Goal: Task Accomplishment & Management: Use online tool/utility

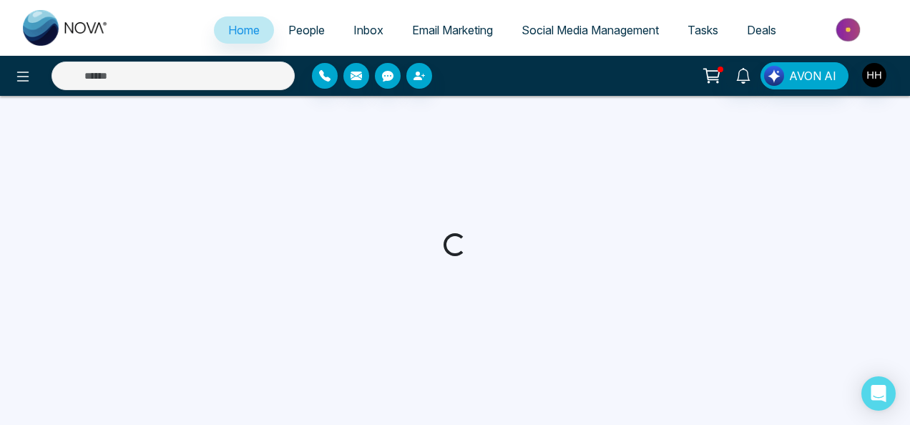
select select "*"
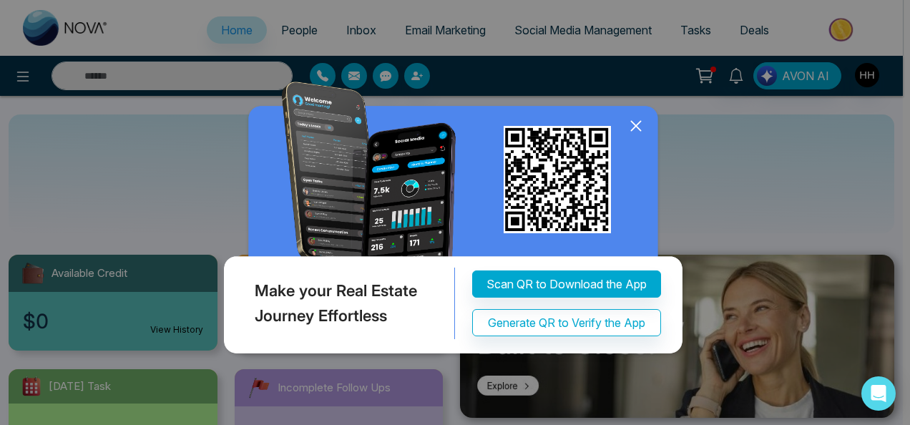
click at [630, 132] on icon at bounding box center [635, 125] width 21 height 21
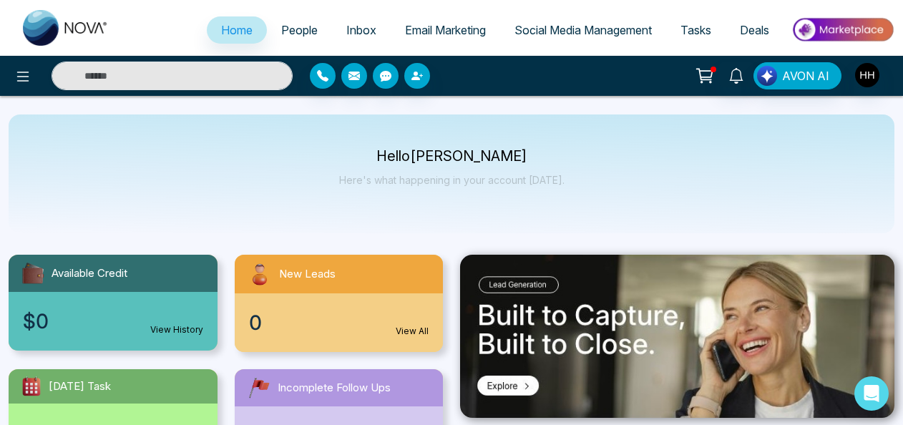
click at [444, 34] on span "Email Marketing" at bounding box center [445, 30] width 81 height 14
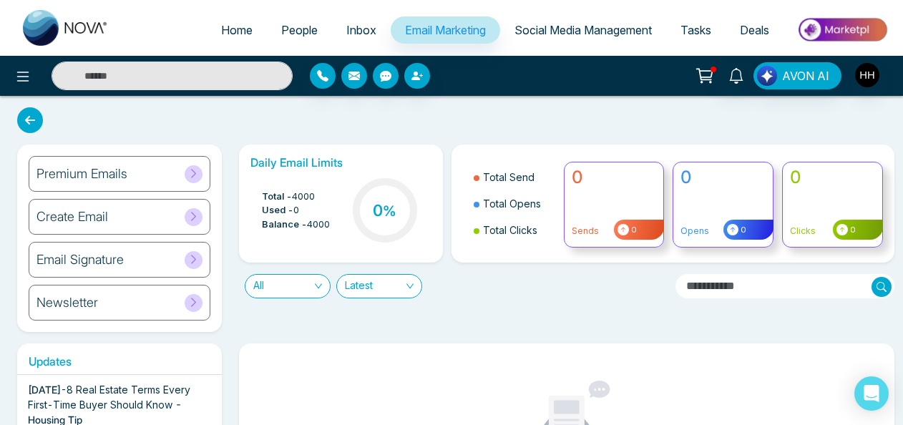
click at [195, 260] on icon at bounding box center [193, 259] width 11 height 11
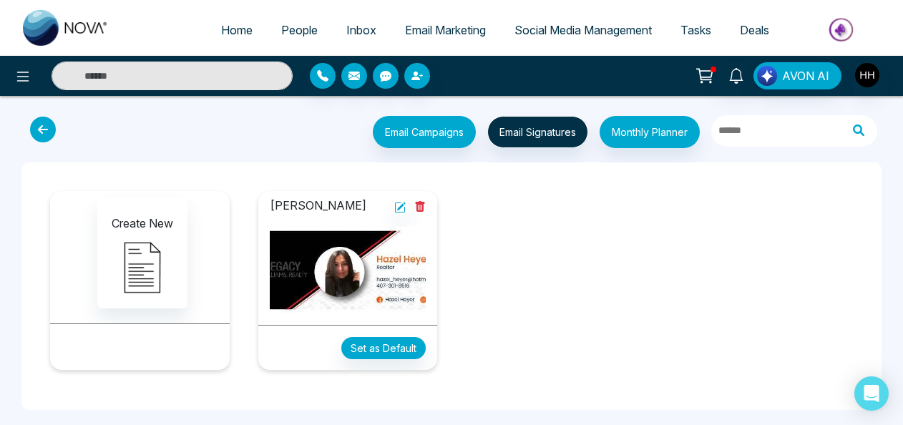
click at [296, 279] on img at bounding box center [348, 270] width 157 height 87
click at [386, 273] on img at bounding box center [348, 270] width 157 height 87
click at [388, 272] on img at bounding box center [348, 270] width 157 height 87
click at [388, 273] on img at bounding box center [348, 270] width 157 height 87
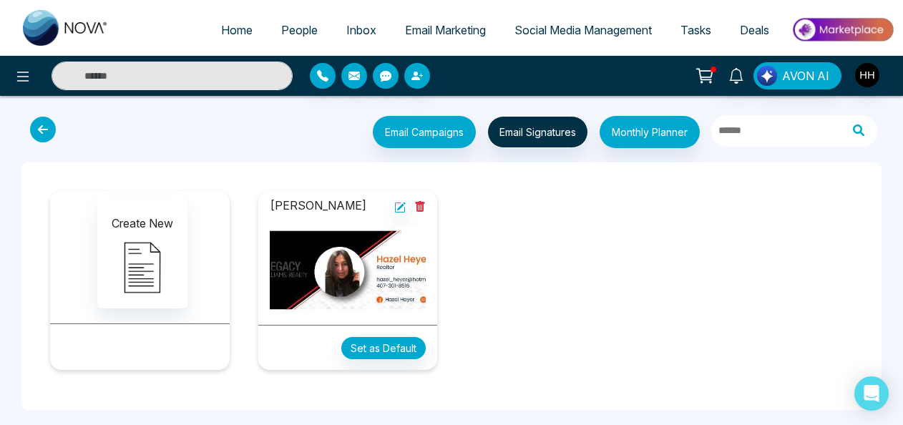
click at [326, 269] on img at bounding box center [348, 270] width 157 height 87
click at [301, 276] on img at bounding box center [348, 270] width 157 height 87
click at [358, 346] on button "Set as Default" at bounding box center [383, 348] width 84 height 22
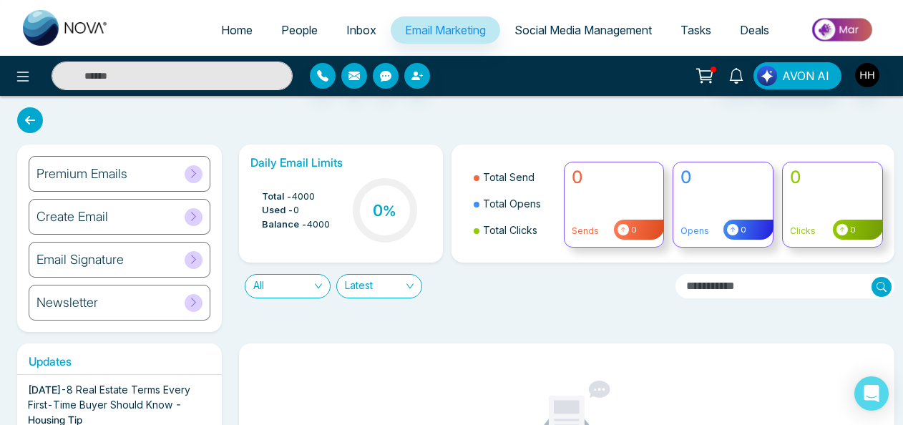
click at [106, 169] on h6 "Premium Emails" at bounding box center [81, 174] width 91 height 16
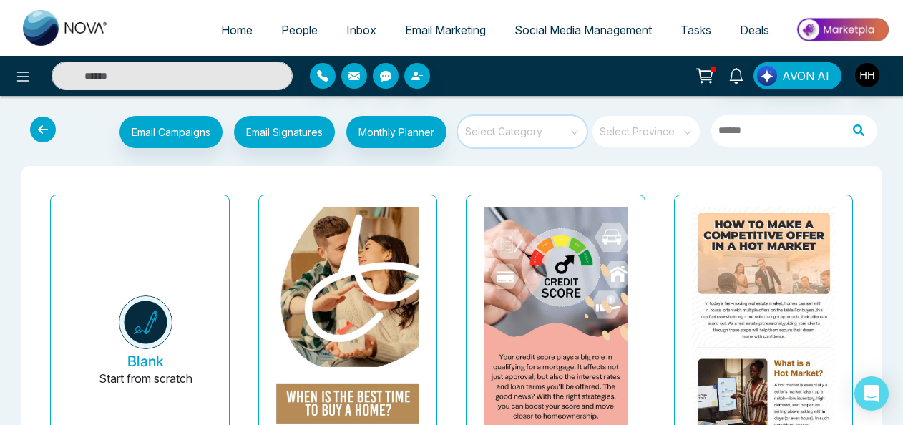
click at [482, 135] on input "search" at bounding box center [517, 126] width 103 height 21
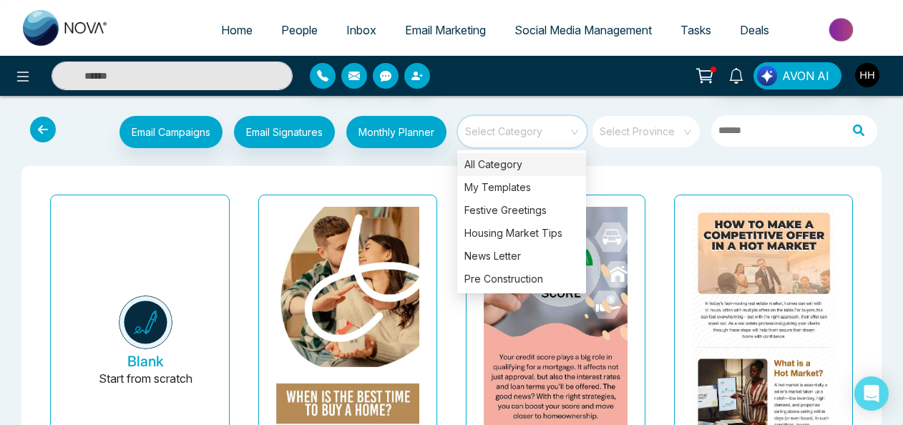
click at [474, 182] on div "My Templates" at bounding box center [521, 187] width 129 height 23
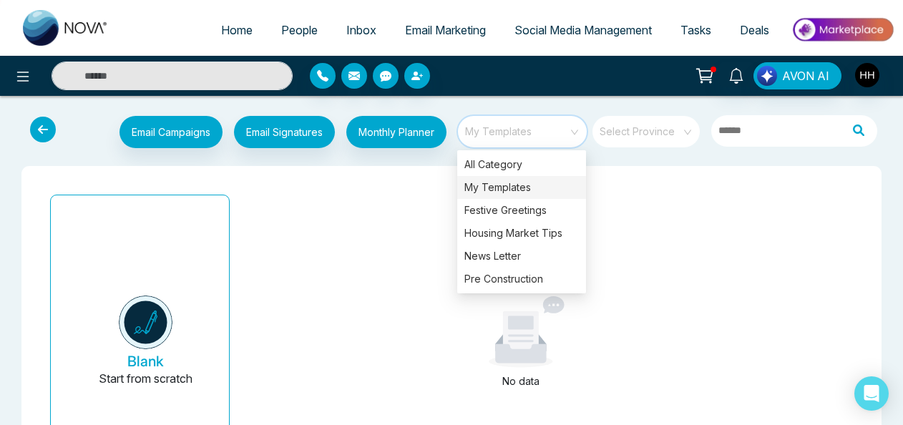
click at [475, 279] on div "Pre Construction" at bounding box center [521, 279] width 129 height 23
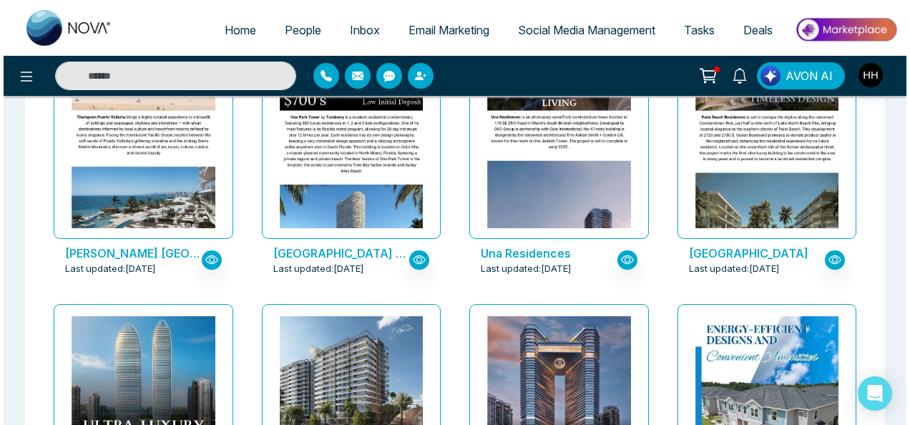
scroll to position [327, 0]
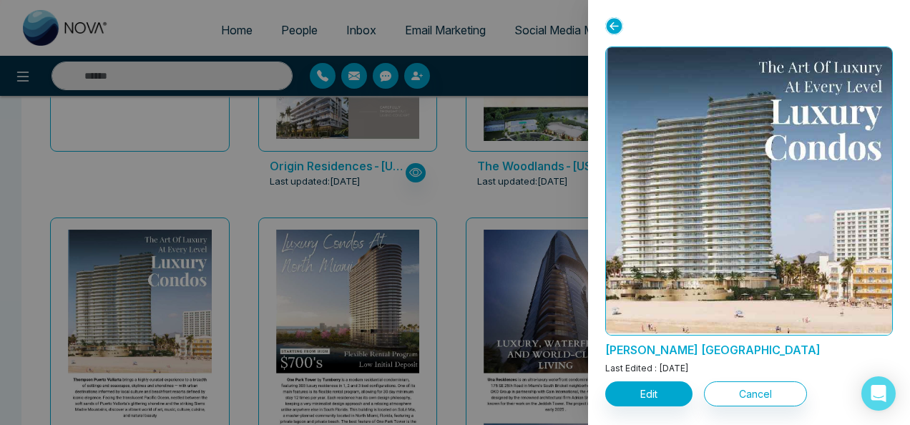
click at [401, 302] on div at bounding box center [455, 212] width 910 height 425
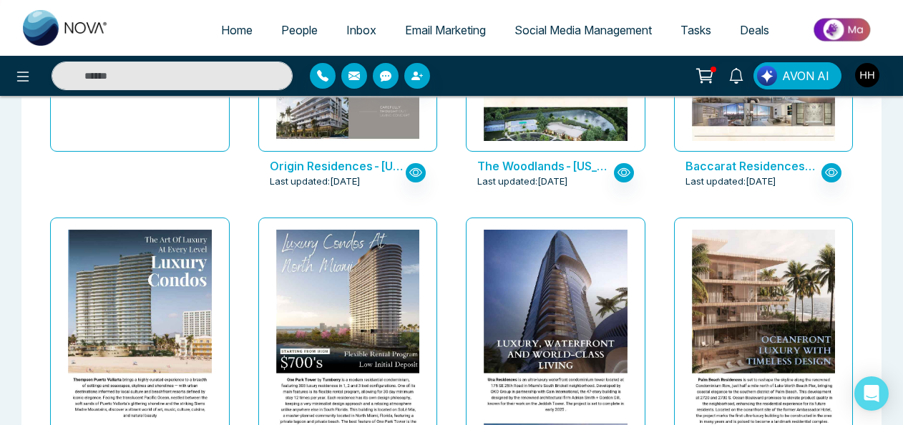
click at [401, 302] on div at bounding box center [348, 360] width 144 height 261
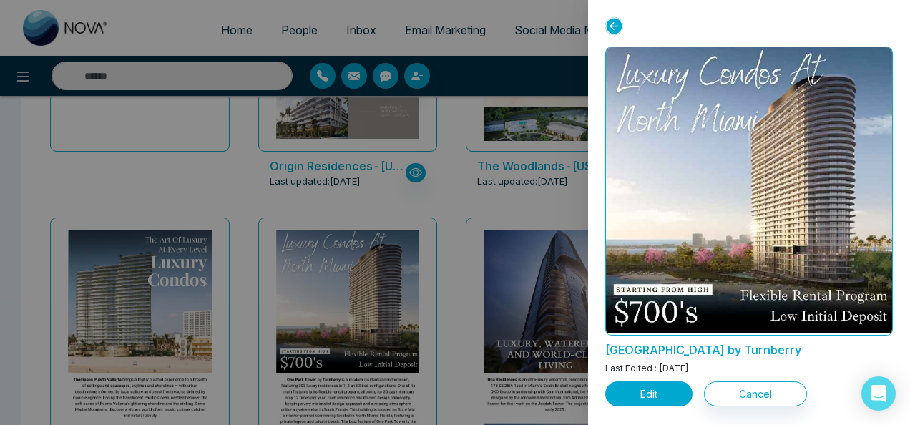
click at [668, 390] on button "Edit" at bounding box center [648, 393] width 87 height 25
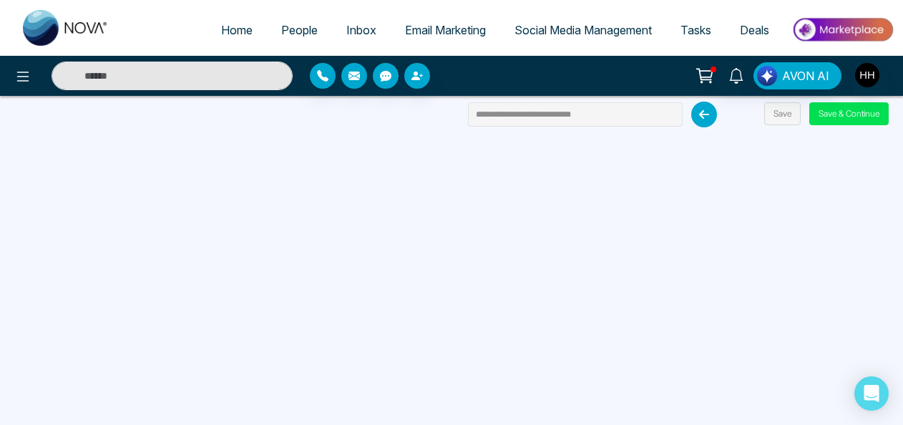
click at [849, 116] on button "Save & Continue" at bounding box center [848, 113] width 79 height 23
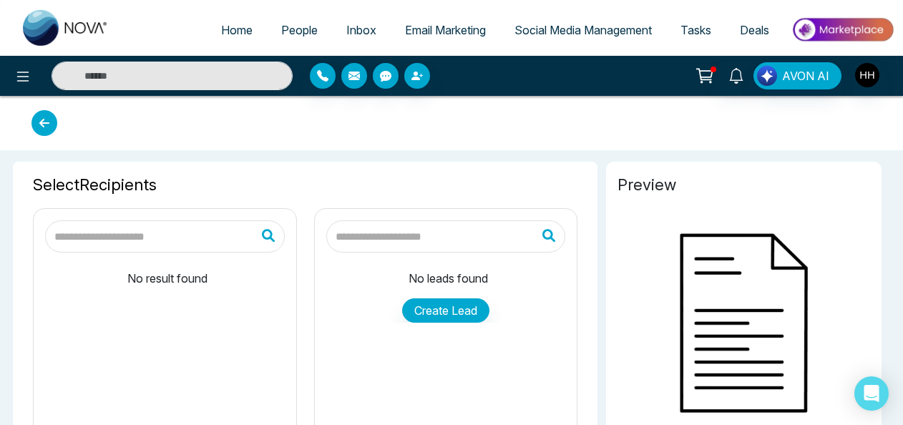
type input "**********"
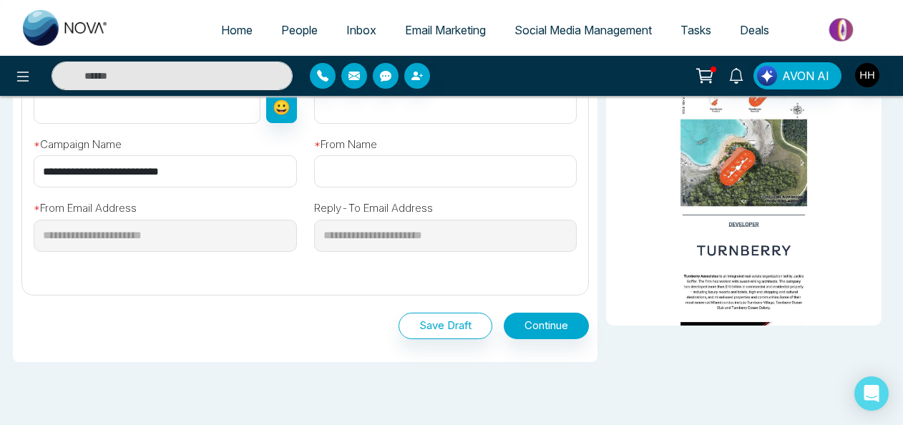
scroll to position [524, 0]
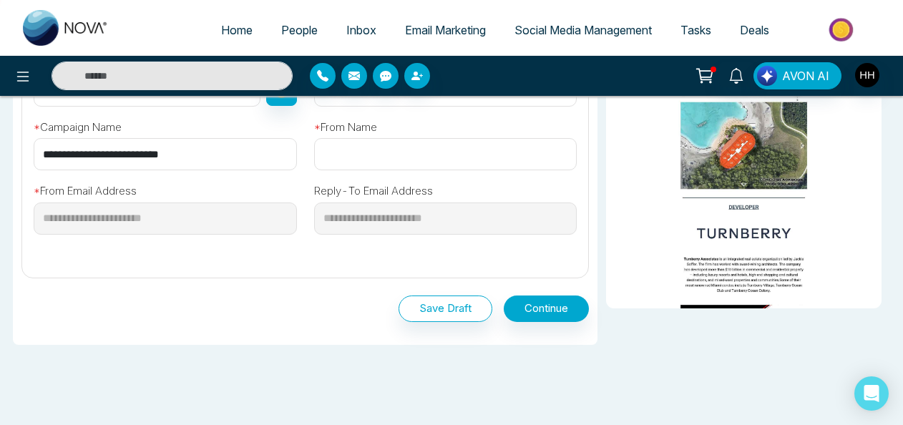
click at [693, 303] on img at bounding box center [743, 326] width 253 height 47
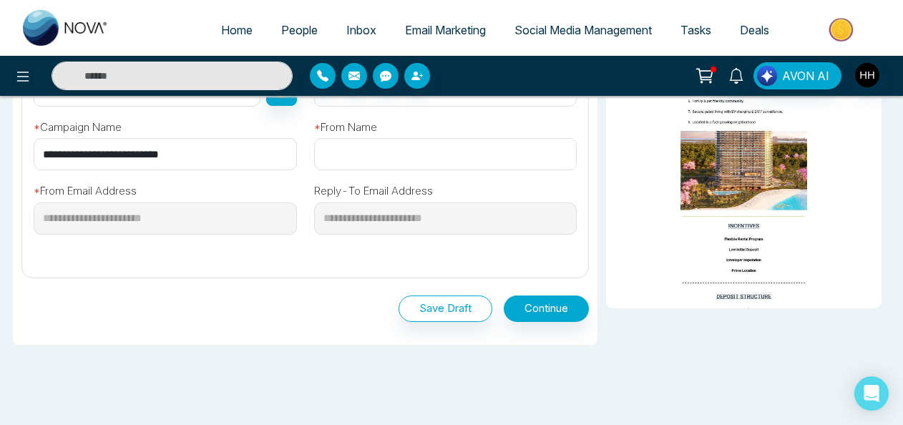
scroll to position [0, 0]
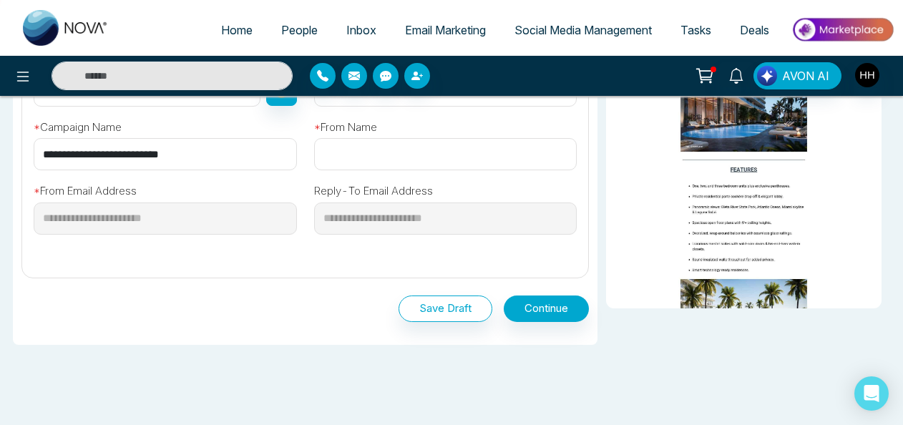
click at [537, 31] on span "Social Media Management" at bounding box center [582, 30] width 137 height 14
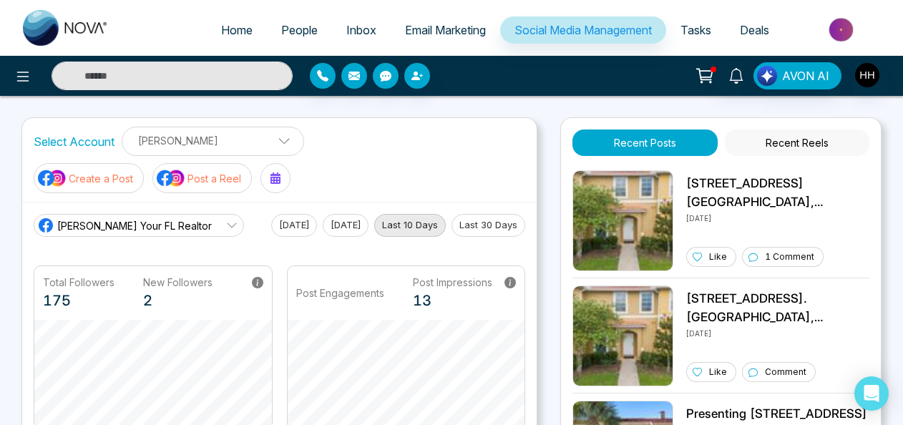
click at [99, 179] on p "Create a Post" at bounding box center [101, 178] width 64 height 15
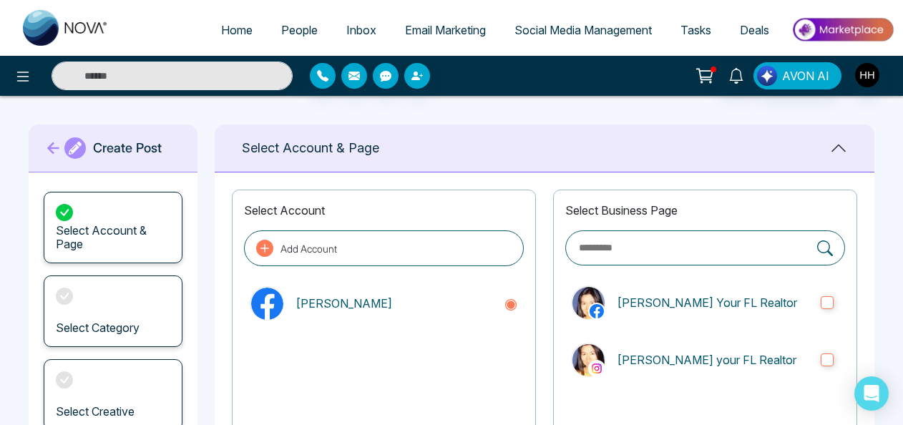
click at [834, 363] on label "Hazel Heyer your FL Realtor" at bounding box center [705, 360] width 280 height 46
click at [129, 299] on div "Select Category" at bounding box center [113, 311] width 139 height 72
click at [132, 318] on div "Select Category" at bounding box center [113, 311] width 139 height 72
click at [76, 303] on div "Select Category" at bounding box center [113, 311] width 139 height 72
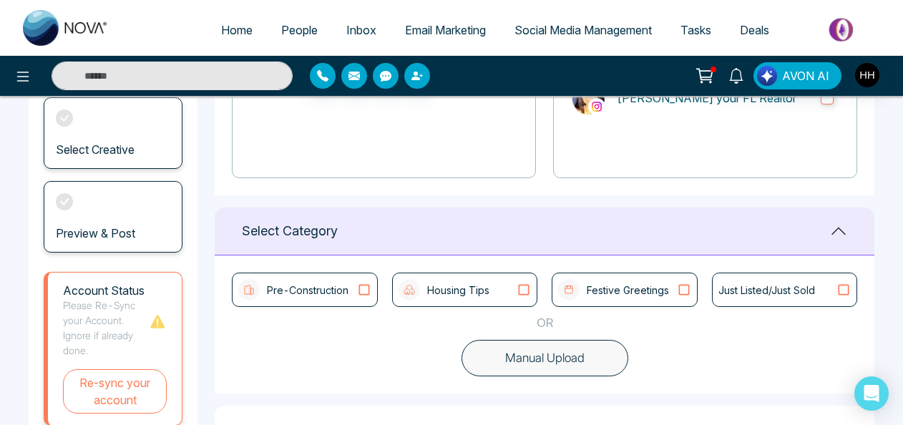
click at [814, 285] on p "Just Listed/Just Sold" at bounding box center [766, 290] width 97 height 15
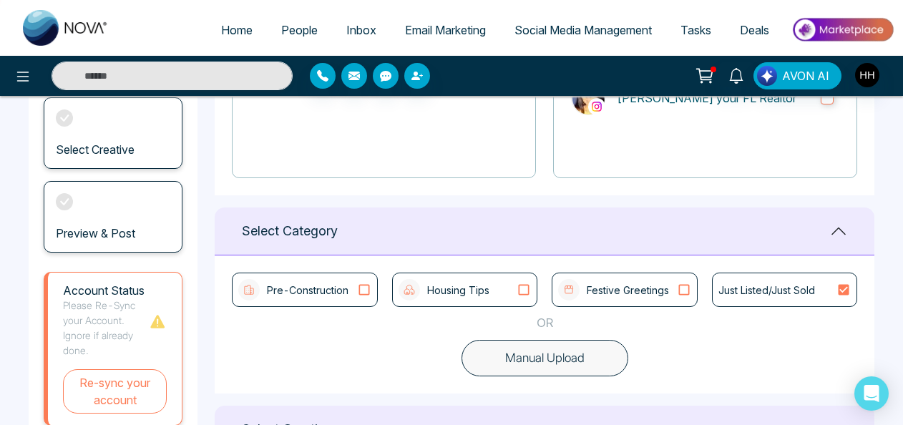
scroll to position [524, 0]
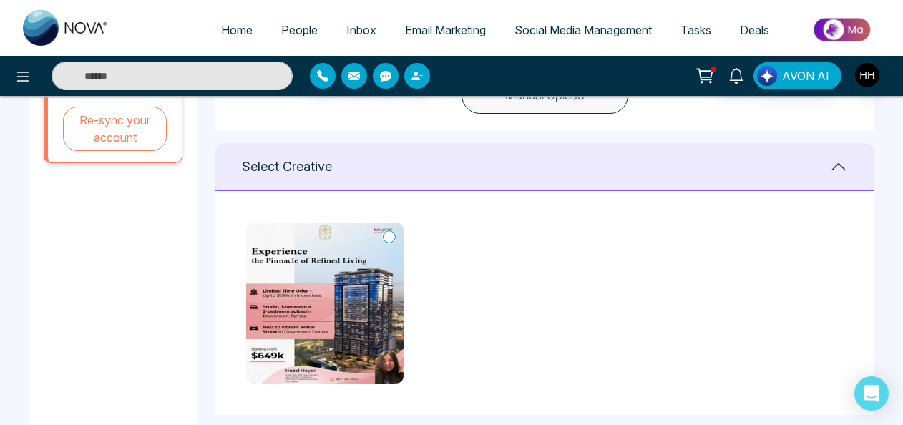
click at [371, 163] on div "Select Creative" at bounding box center [545, 167] width 660 height 48
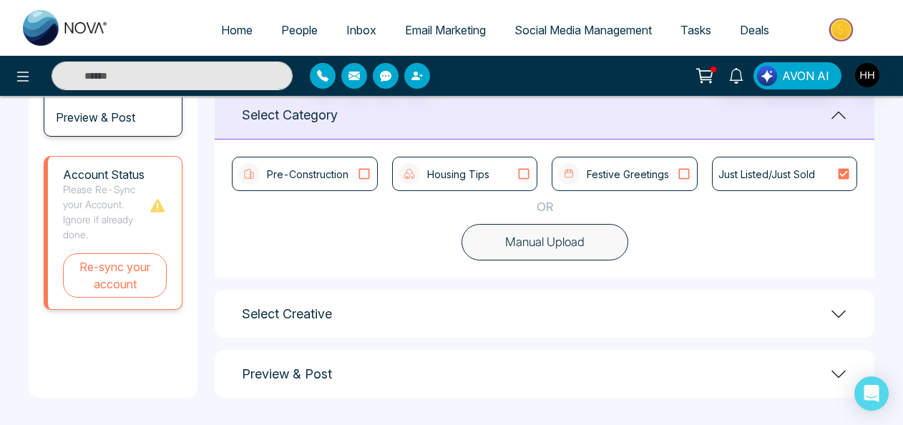
click at [701, 310] on div "Select Creative" at bounding box center [545, 314] width 660 height 48
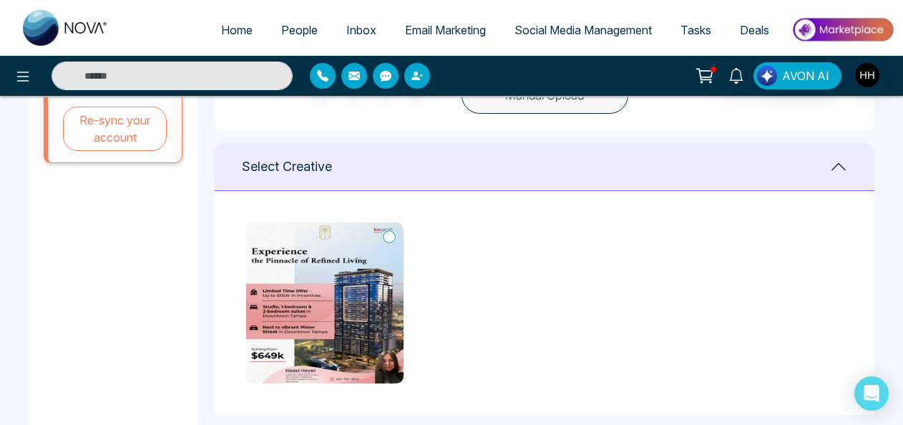
click at [374, 313] on img at bounding box center [324, 303] width 157 height 161
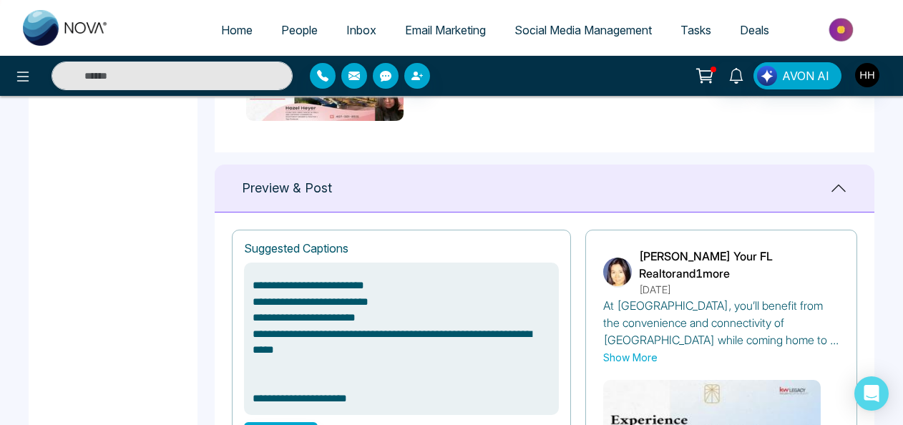
scroll to position [1049, 0]
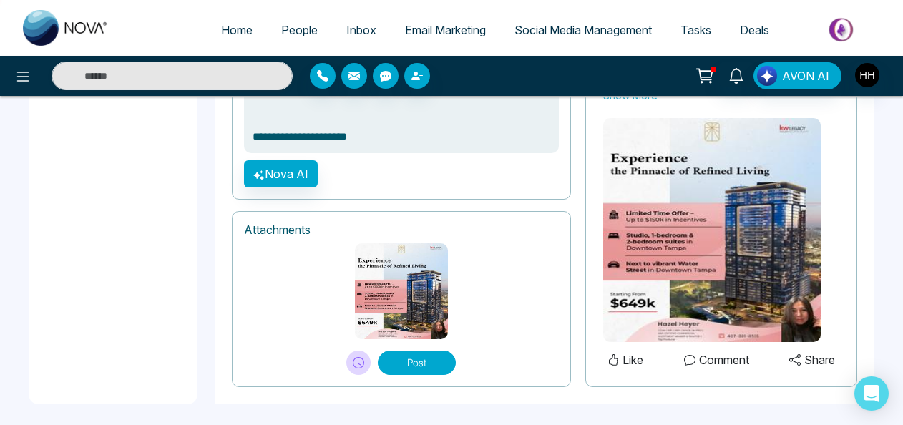
click at [707, 292] on img at bounding box center [711, 230] width 217 height 224
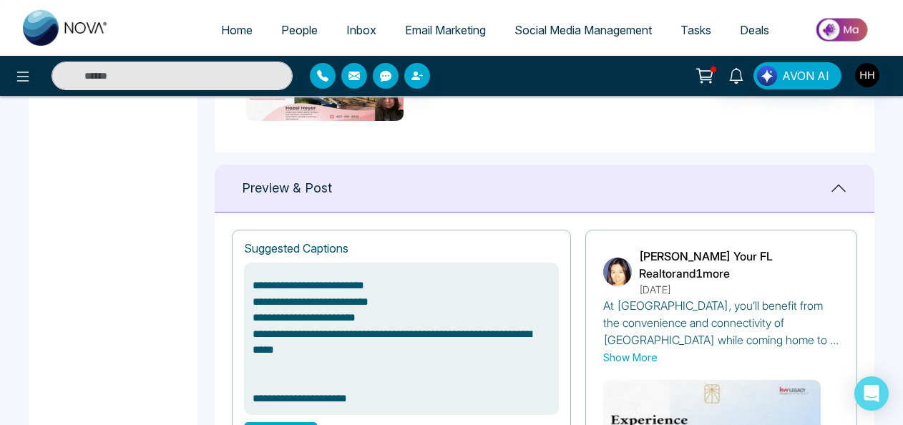
scroll to position [1054, 0]
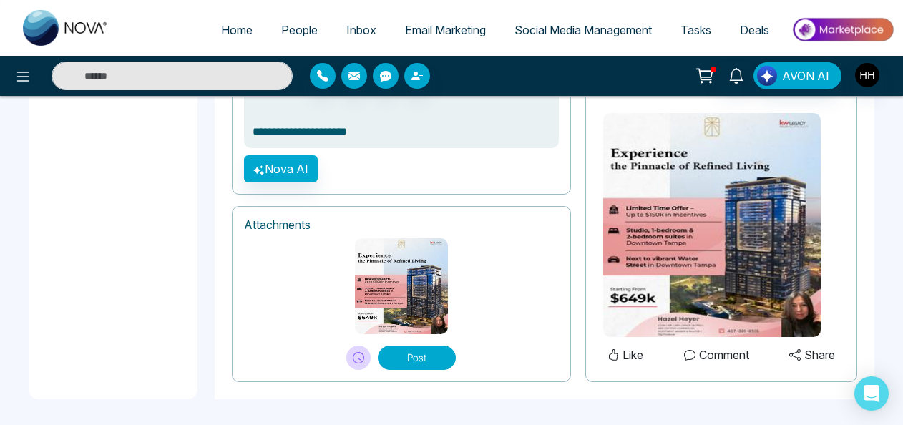
click at [720, 327] on img at bounding box center [711, 225] width 217 height 224
type textarea "**********"
click at [518, 31] on span "Social Media Management" at bounding box center [582, 30] width 137 height 14
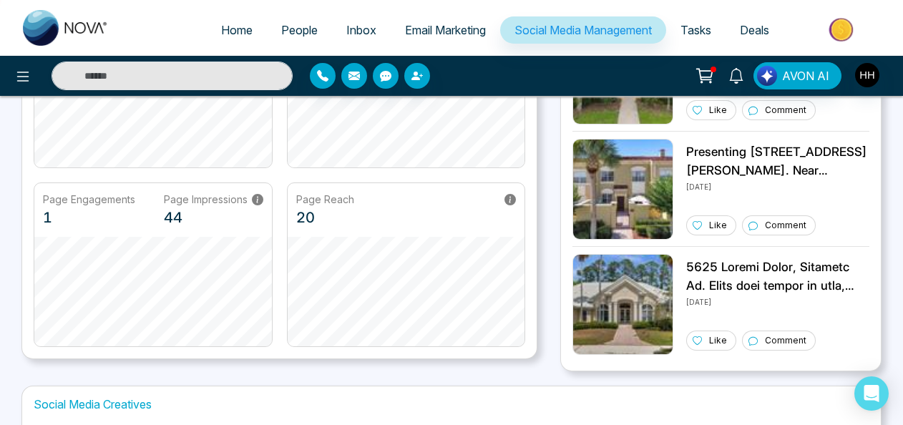
scroll to position [497, 0]
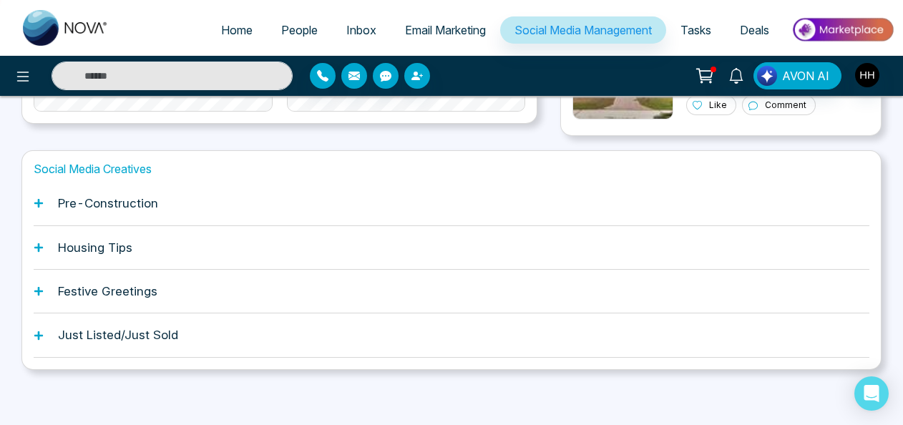
click at [193, 333] on div "Just Listed/Just Sold" at bounding box center [452, 335] width 836 height 44
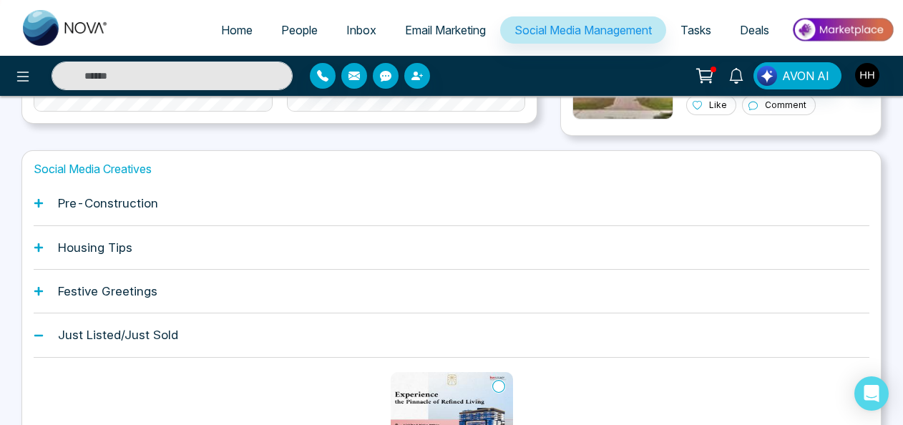
scroll to position [651, 0]
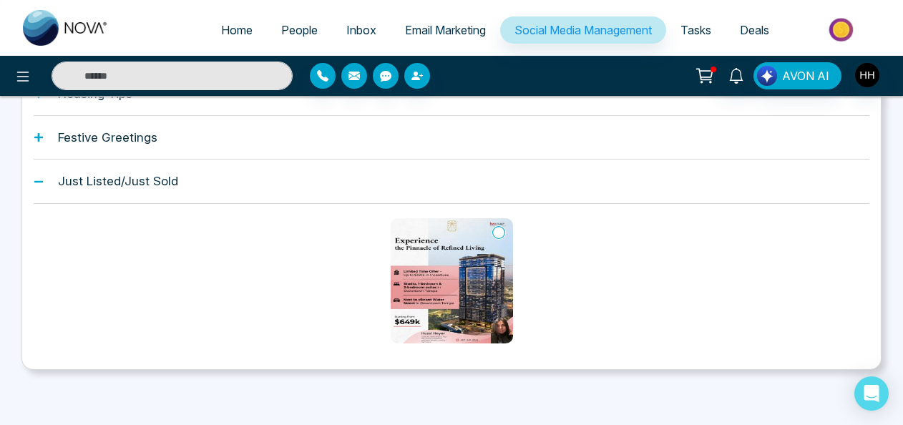
click at [492, 270] on img at bounding box center [452, 280] width 122 height 125
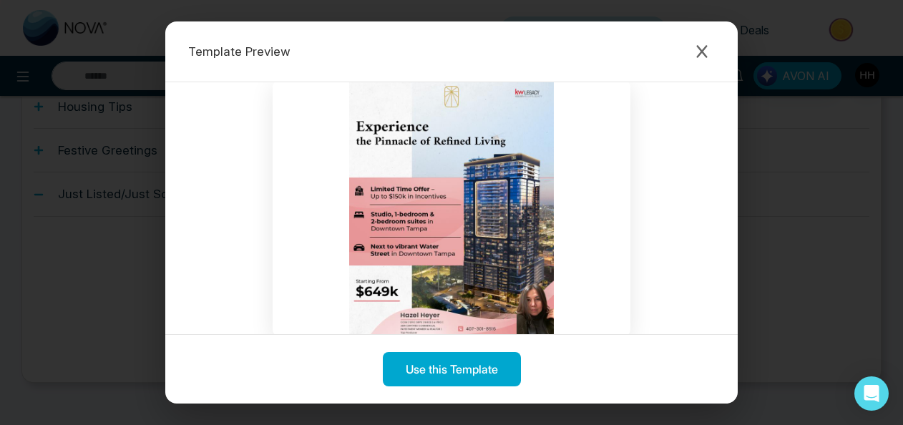
scroll to position [637, 0]
click at [489, 59] on div "Template Preview" at bounding box center [451, 51] width 572 height 61
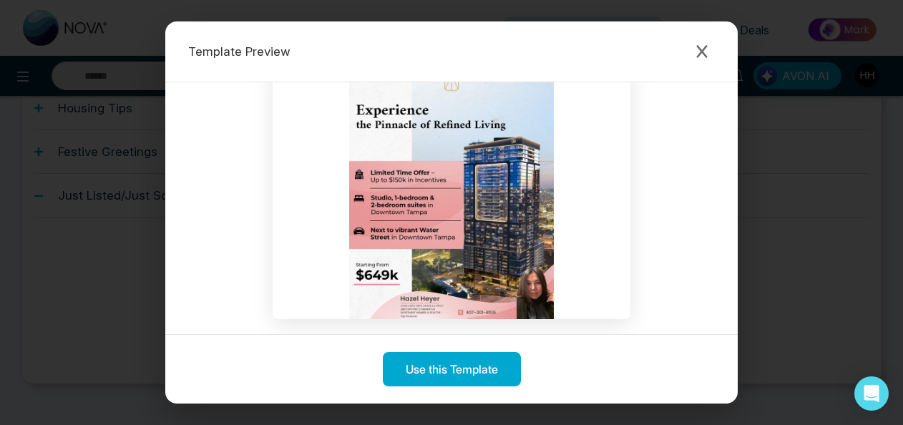
scroll to position [24, 0]
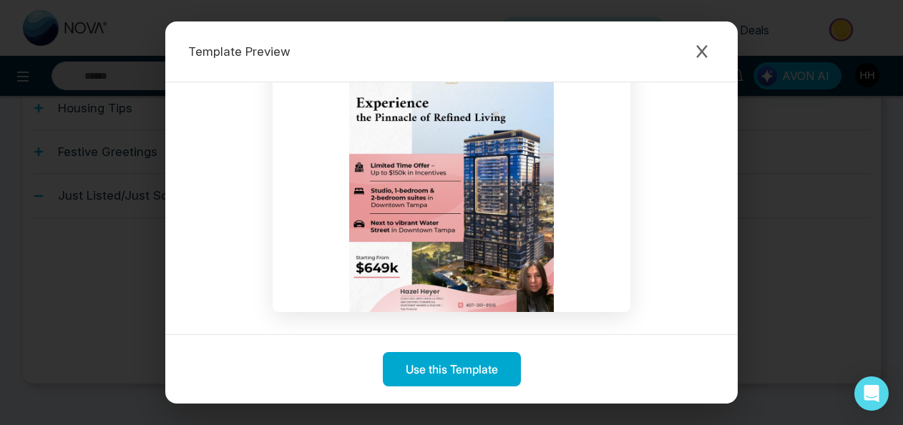
click at [575, 217] on img at bounding box center [452, 184] width 358 height 255
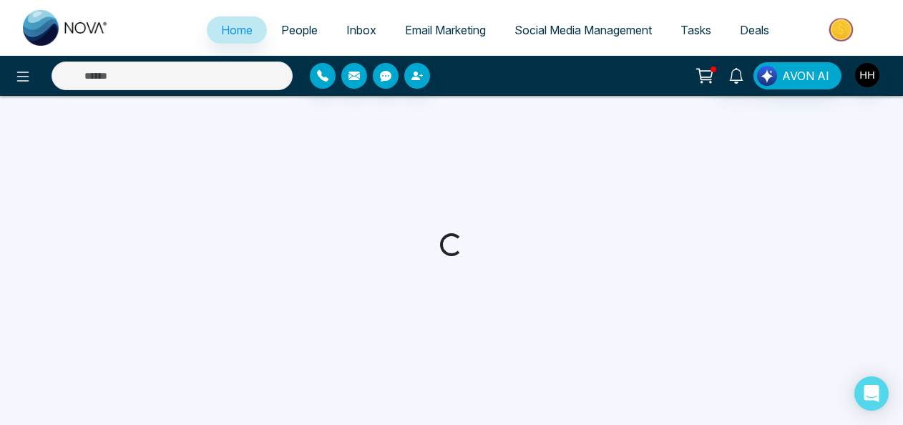
select select "*"
